Goal: Information Seeking & Learning: Learn about a topic

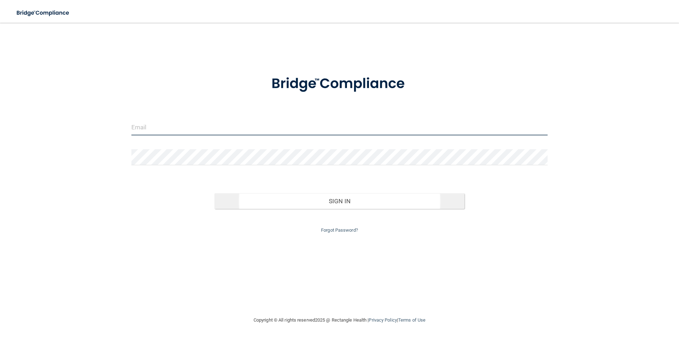
type input "[EMAIL_ADDRESS][DOMAIN_NAME]"
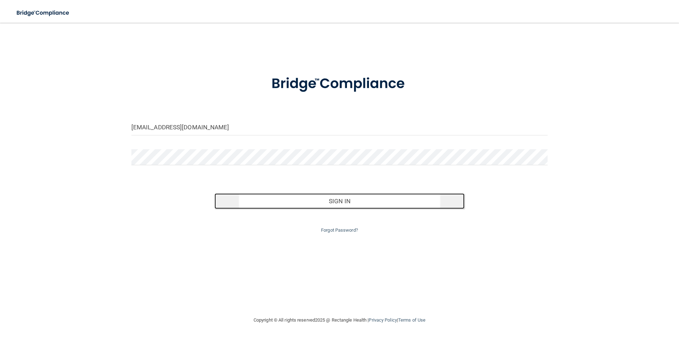
click at [353, 202] on button "Sign In" at bounding box center [339, 201] width 250 height 16
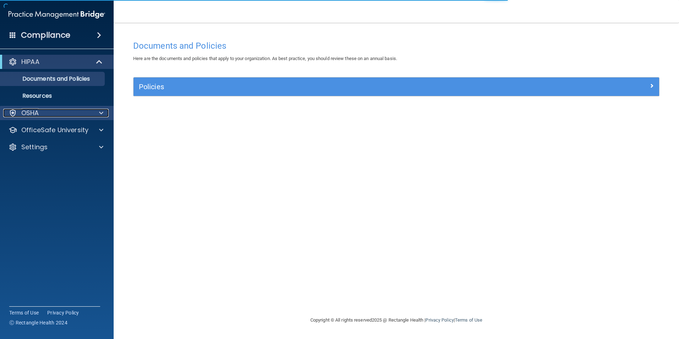
click at [91, 115] on div at bounding box center [100, 113] width 18 height 9
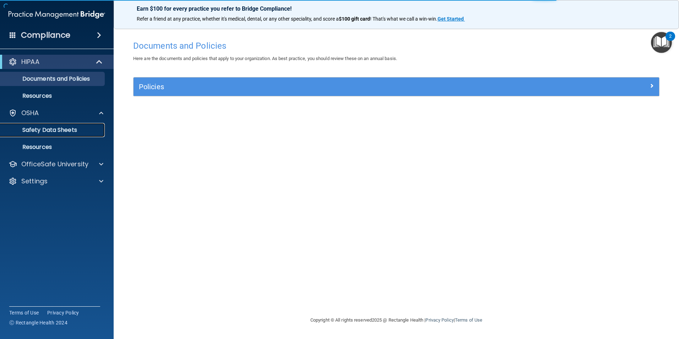
click at [56, 129] on p "Safety Data Sheets" at bounding box center [53, 129] width 97 height 7
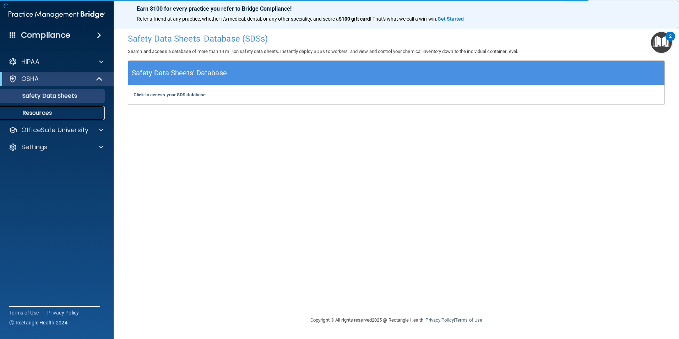
click at [36, 113] on p "Resources" at bounding box center [53, 112] width 97 height 7
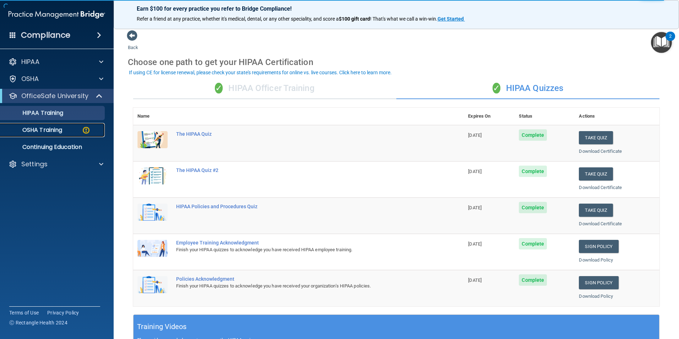
click at [75, 130] on div "OSHA Training" at bounding box center [53, 129] width 97 height 7
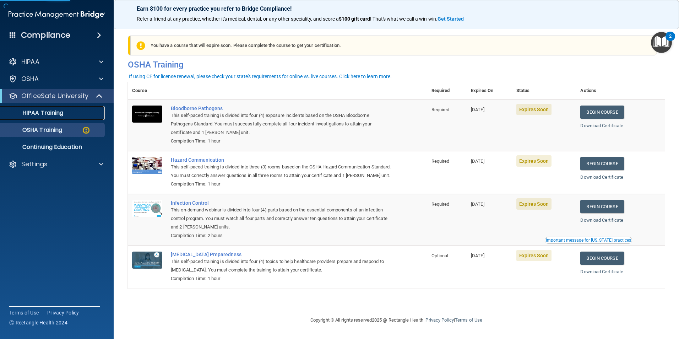
click at [62, 109] on p "HIPAA Training" at bounding box center [34, 112] width 59 height 7
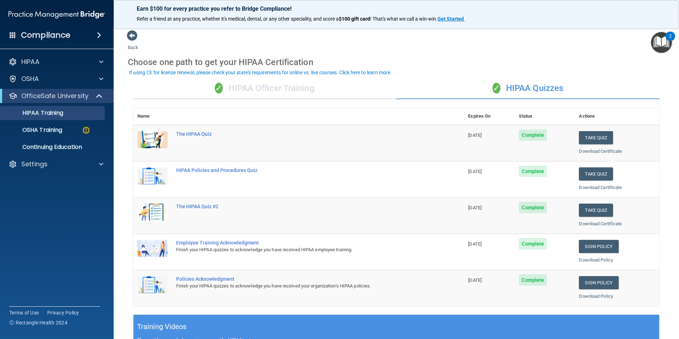
click at [295, 88] on div "✓ HIPAA Officer Training" at bounding box center [264, 88] width 263 height 21
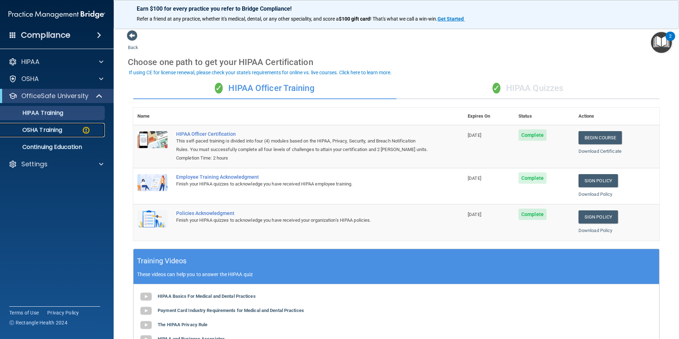
click at [61, 131] on p "OSHA Training" at bounding box center [34, 129] width 58 height 7
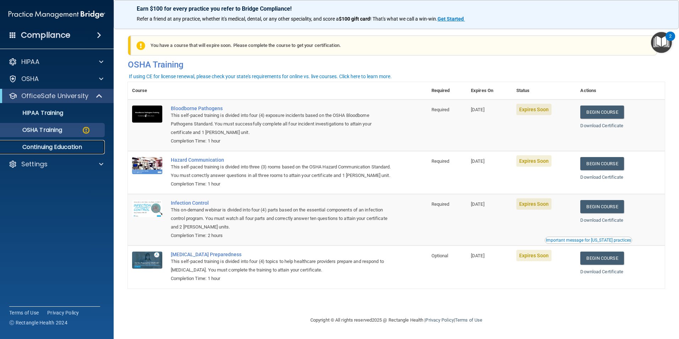
click at [72, 147] on p "Continuing Education" at bounding box center [53, 146] width 97 height 7
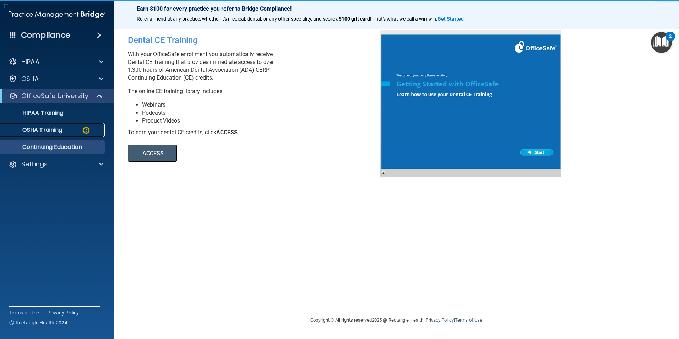
click at [70, 131] on div "OSHA Training" at bounding box center [53, 129] width 97 height 7
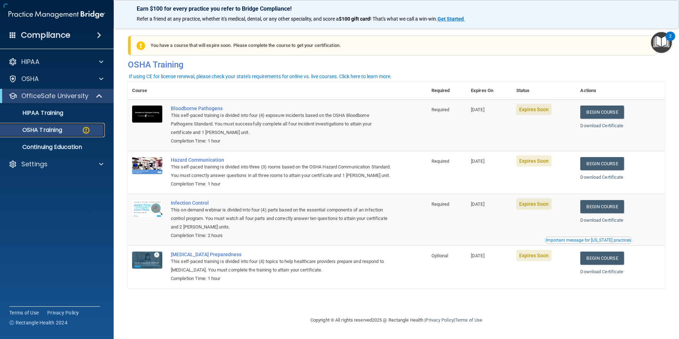
click at [78, 131] on div "OSHA Training" at bounding box center [53, 129] width 97 height 7
click at [203, 257] on div "COVID-19 Preparedness" at bounding box center [281, 254] width 221 height 6
click at [80, 132] on div "OSHA Training" at bounding box center [53, 129] width 97 height 7
click at [46, 109] on p "HIPAA Training" at bounding box center [34, 112] width 59 height 7
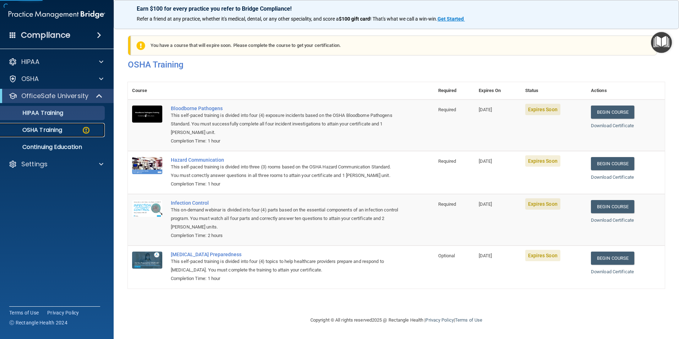
click at [55, 129] on p "OSHA Training" at bounding box center [34, 129] width 58 height 7
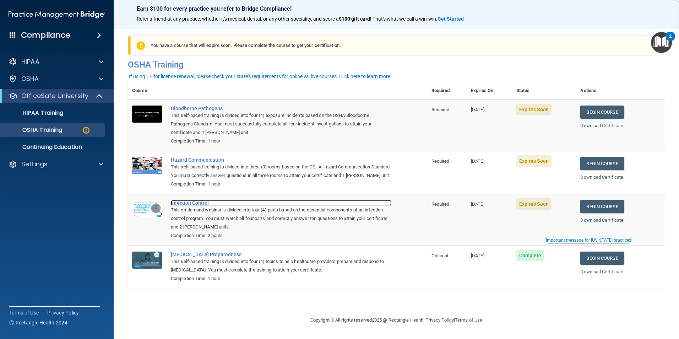
click at [194, 206] on div "Infection Control" at bounding box center [281, 203] width 221 height 6
click at [57, 131] on p "OSHA Training" at bounding box center [34, 129] width 58 height 7
click at [77, 129] on div "OSHA Training" at bounding box center [53, 129] width 97 height 7
click at [61, 127] on p "OSHA Training" at bounding box center [34, 129] width 58 height 7
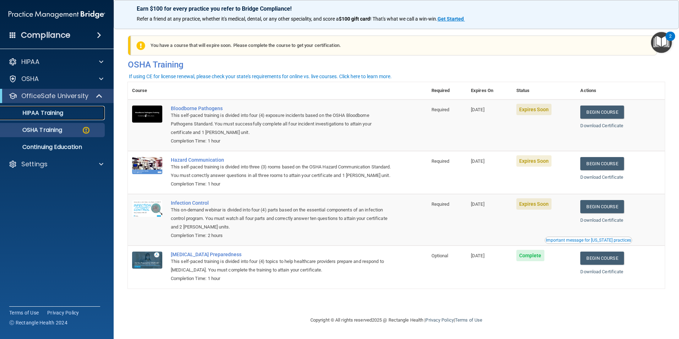
click at [61, 111] on p "HIPAA Training" at bounding box center [34, 112] width 59 height 7
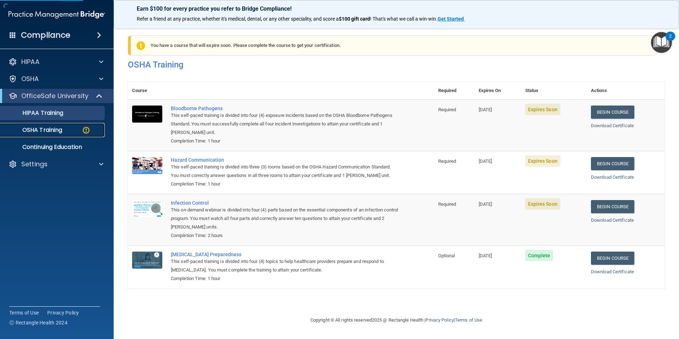
click at [54, 130] on p "OSHA Training" at bounding box center [34, 129] width 58 height 7
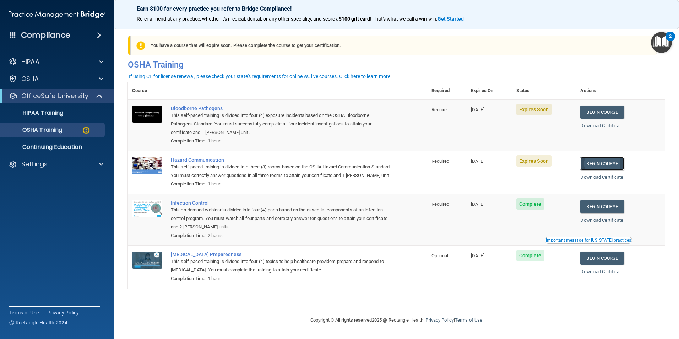
click at [602, 162] on link "Begin Course" at bounding box center [601, 163] width 43 height 13
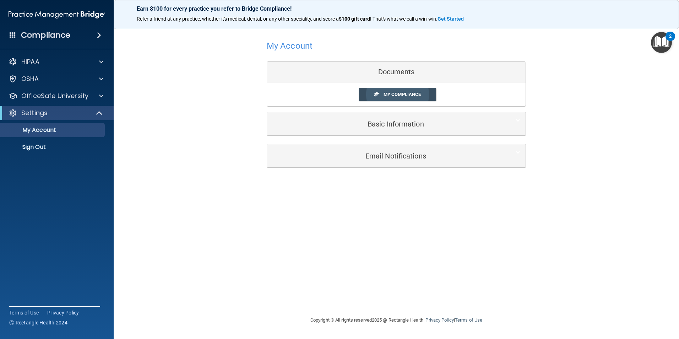
click at [399, 94] on span "My Compliance" at bounding box center [402, 94] width 37 height 5
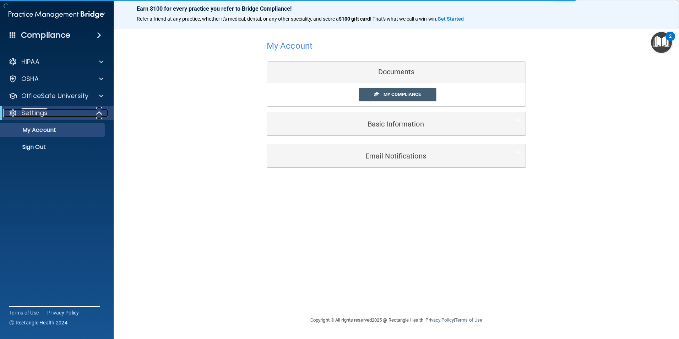
click at [97, 113] on span at bounding box center [100, 113] width 6 height 9
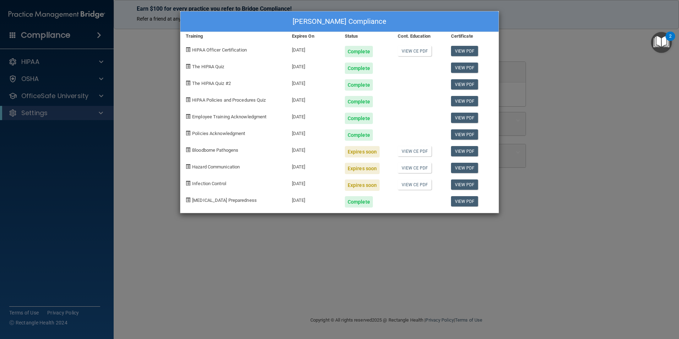
click at [254, 246] on div "Meagan DeKam's Compliance Training Expires On Status Cont. Education Certificat…" at bounding box center [339, 169] width 679 height 339
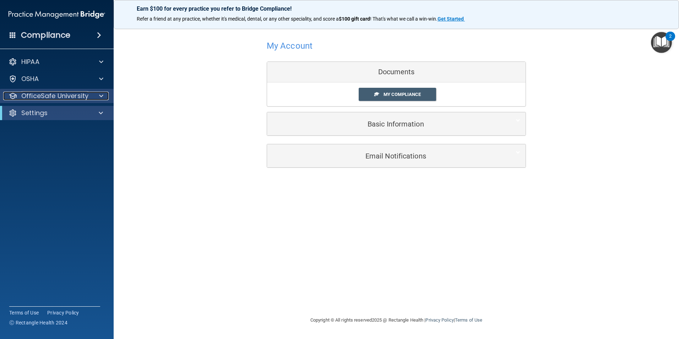
click at [94, 97] on div at bounding box center [100, 96] width 18 height 9
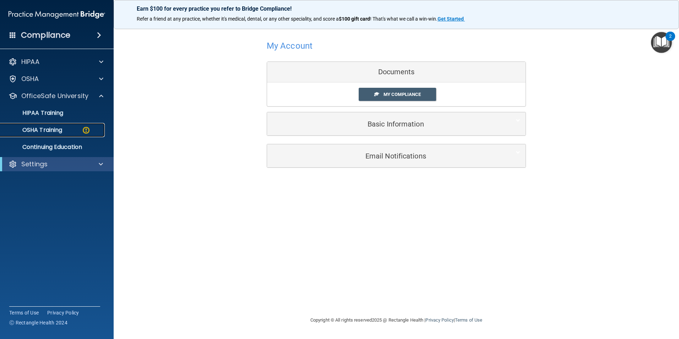
click at [60, 130] on p "OSHA Training" at bounding box center [34, 129] width 58 height 7
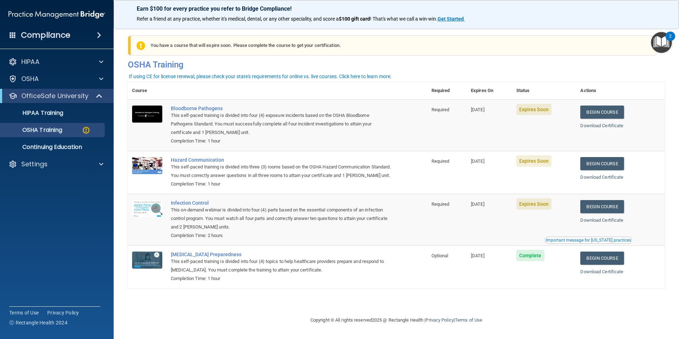
click at [527, 317] on footer "Copyright © All rights reserved 2025 @ Rectangle Health | Privacy Policy | Term…" at bounding box center [396, 320] width 537 height 23
click at [38, 110] on p "HIPAA Training" at bounding box center [34, 112] width 59 height 7
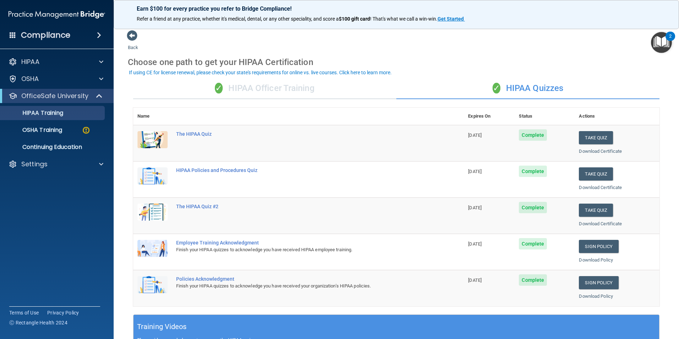
click at [276, 87] on div "✓ HIPAA Officer Training" at bounding box center [264, 88] width 263 height 21
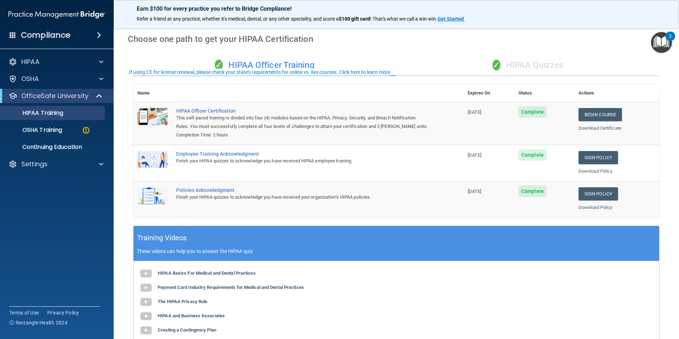
scroll to position [36, 0]
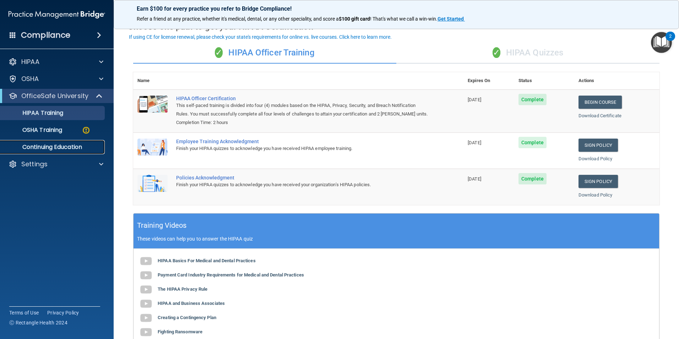
click at [58, 147] on p "Continuing Education" at bounding box center [53, 146] width 97 height 7
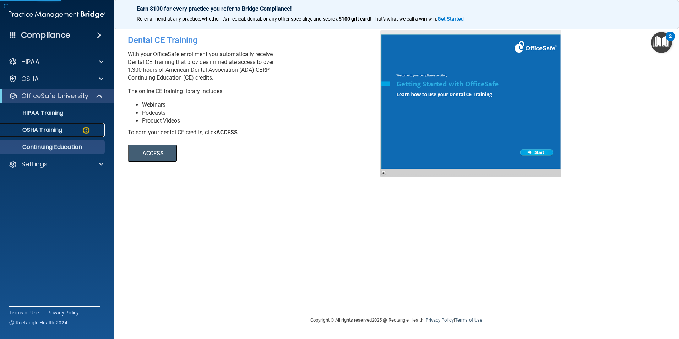
click at [58, 129] on p "OSHA Training" at bounding box center [34, 129] width 58 height 7
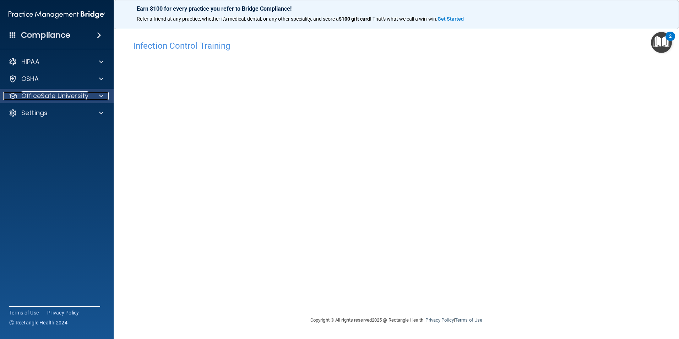
click at [43, 95] on p "OfficeSafe University" at bounding box center [54, 96] width 67 height 9
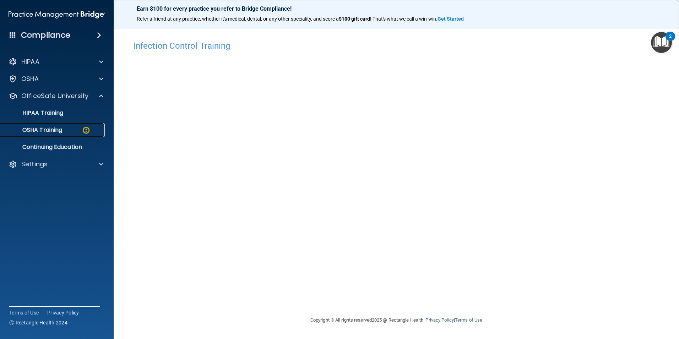
click at [72, 131] on div "OSHA Training" at bounding box center [53, 129] width 97 height 7
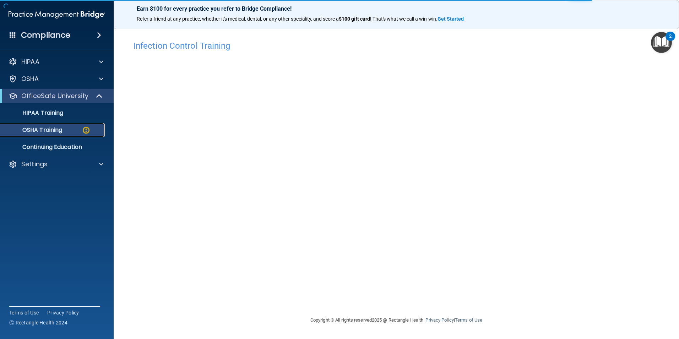
click at [36, 130] on p "OSHA Training" at bounding box center [34, 129] width 58 height 7
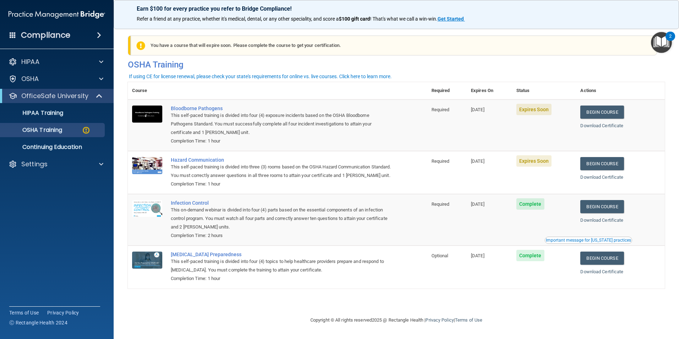
click at [141, 45] on img at bounding box center [140, 45] width 9 height 9
click at [27, 114] on p "HIPAA Training" at bounding box center [34, 112] width 59 height 7
